Goal: Information Seeking & Learning: Learn about a topic

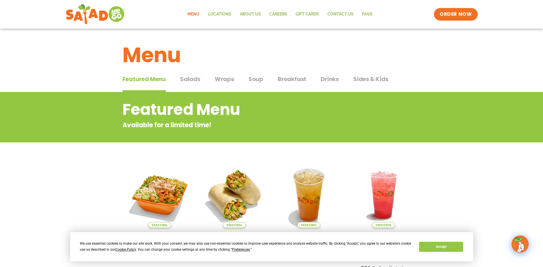
click at [194, 79] on span "Salads" at bounding box center [190, 79] width 20 height 9
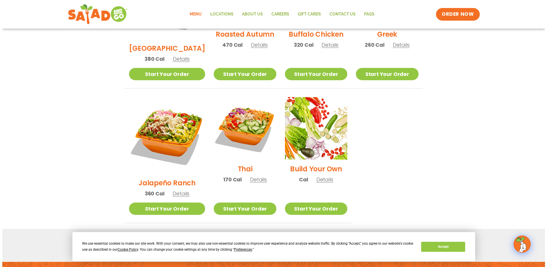
scroll to position [286, 0]
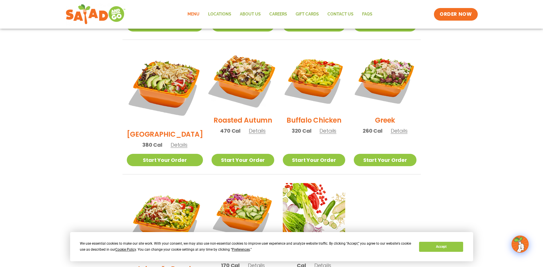
click at [241, 77] on img at bounding box center [242, 79] width 73 height 73
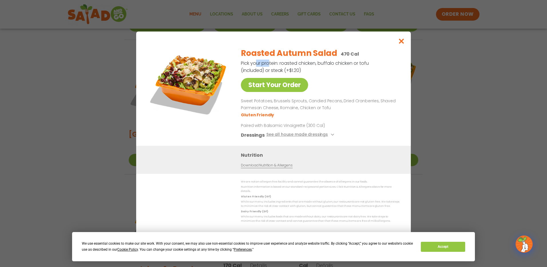
drag, startPoint x: 253, startPoint y: 65, endPoint x: 267, endPoint y: 64, distance: 14.0
click at [267, 64] on p "Pick your protein: roasted chicken, buffalo chicken or tofu (included) or steak…" at bounding box center [305, 67] width 129 height 14
drag, startPoint x: 267, startPoint y: 64, endPoint x: 324, endPoint y: 74, distance: 57.8
click at [324, 74] on p "Pick your protein: roasted chicken, buffalo chicken or tofu (included) or steak…" at bounding box center [305, 67] width 129 height 14
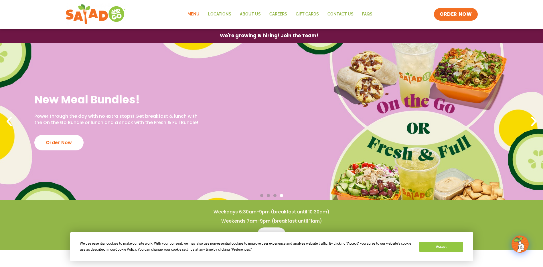
click at [198, 9] on link "Menu" at bounding box center [193, 14] width 21 height 13
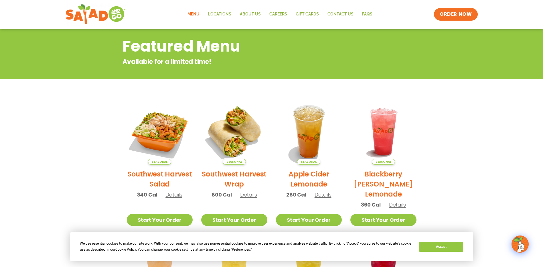
scroll to position [143, 0]
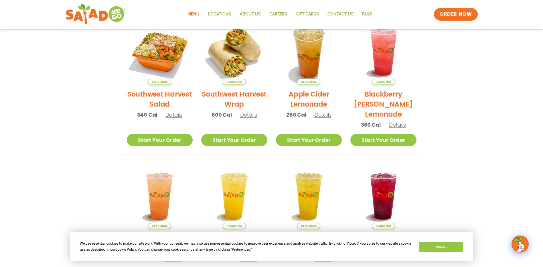
click at [164, 100] on h2 "Southwest Harvest Salad" at bounding box center [160, 99] width 66 height 20
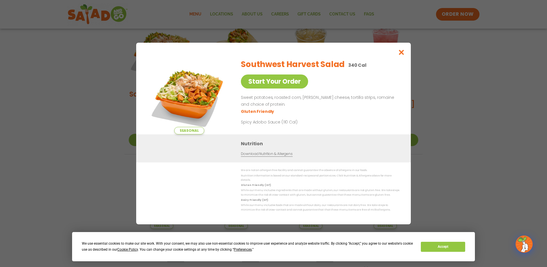
click at [50, 49] on div "Seasonal Start Your Order Southwest Harvest Salad 340 Cal Start Your Order Swee…" at bounding box center [273, 133] width 547 height 267
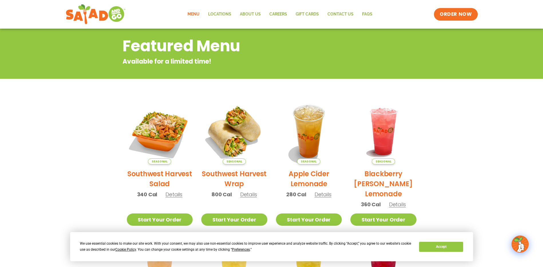
scroll to position [15, 0]
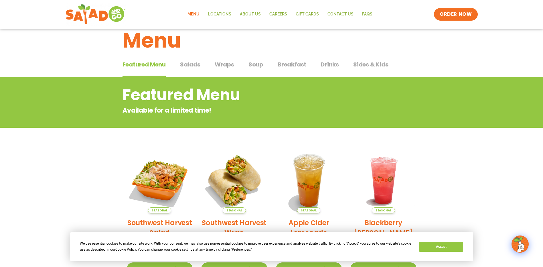
click at [195, 65] on span "Salads" at bounding box center [190, 64] width 20 height 9
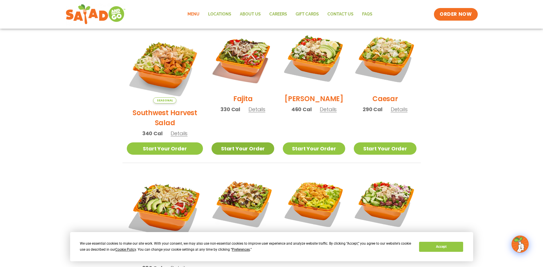
scroll to position [215, 0]
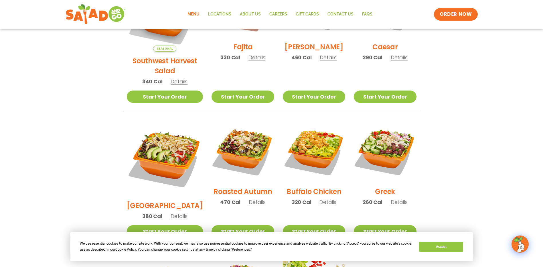
click at [290, 179] on div "Buffalo Chicken 320 Cal Details" at bounding box center [314, 165] width 62 height 91
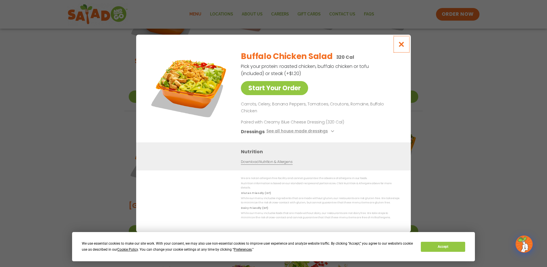
click at [399, 47] on icon "Close modal" at bounding box center [401, 44] width 7 height 6
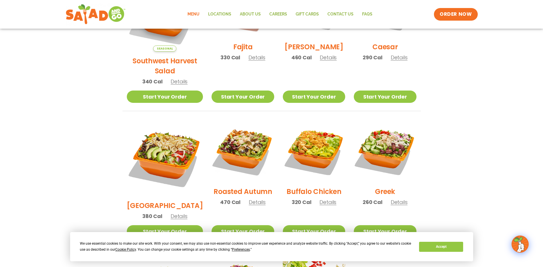
click at [215, 186] on h2 "Roasted Autumn" at bounding box center [242, 191] width 59 height 10
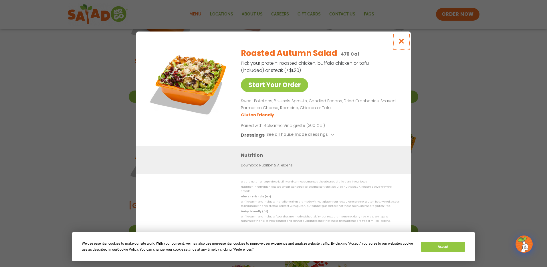
click at [396, 42] on button "Close modal" at bounding box center [401, 40] width 19 height 19
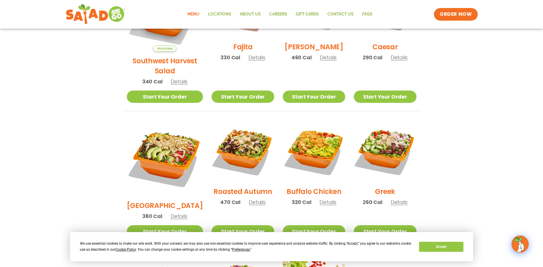
click at [146, 56] on h2 "Southwest Harvest Salad" at bounding box center [165, 66] width 76 height 20
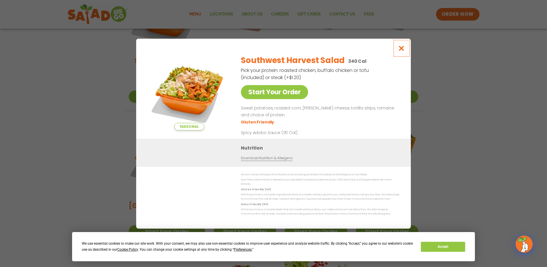
click at [400, 48] on icon "Close modal" at bounding box center [401, 48] width 7 height 6
